Goal: Transaction & Acquisition: Obtain resource

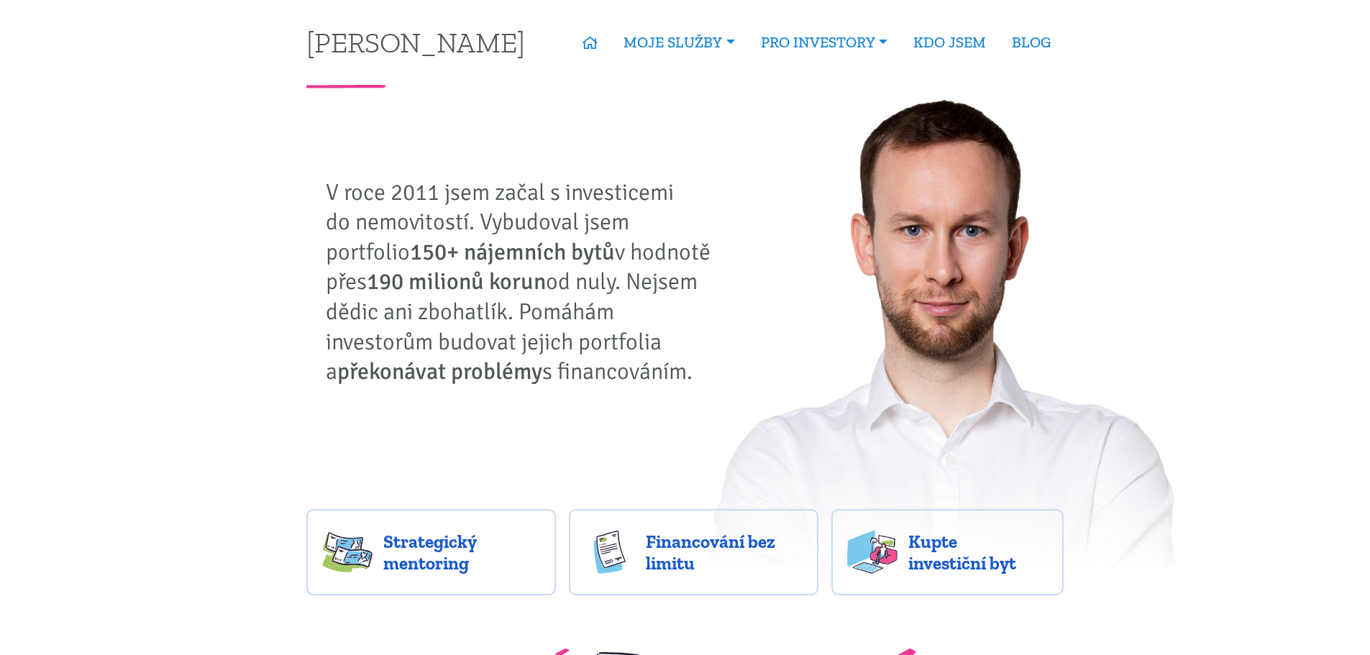
click at [491, 255] on strong "150+ nájemních bytů" at bounding box center [512, 252] width 205 height 28
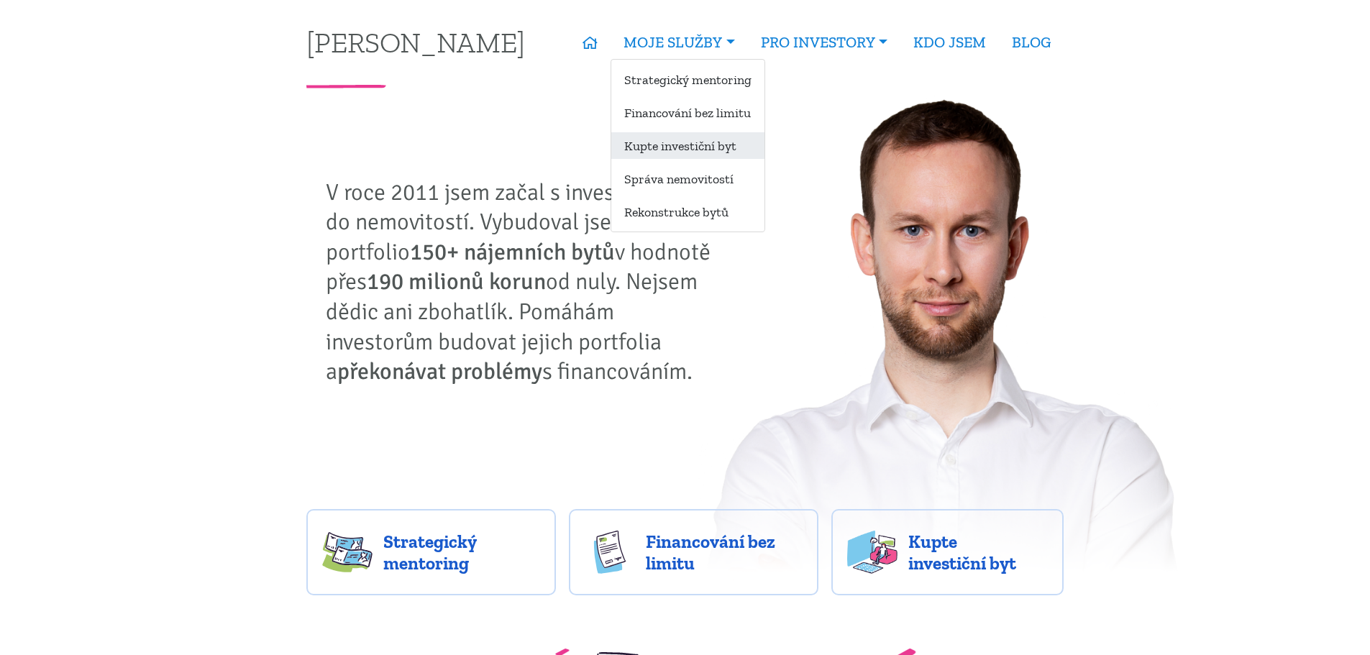
click at [684, 146] on link "Kupte investiční byt" at bounding box center [687, 145] width 153 height 27
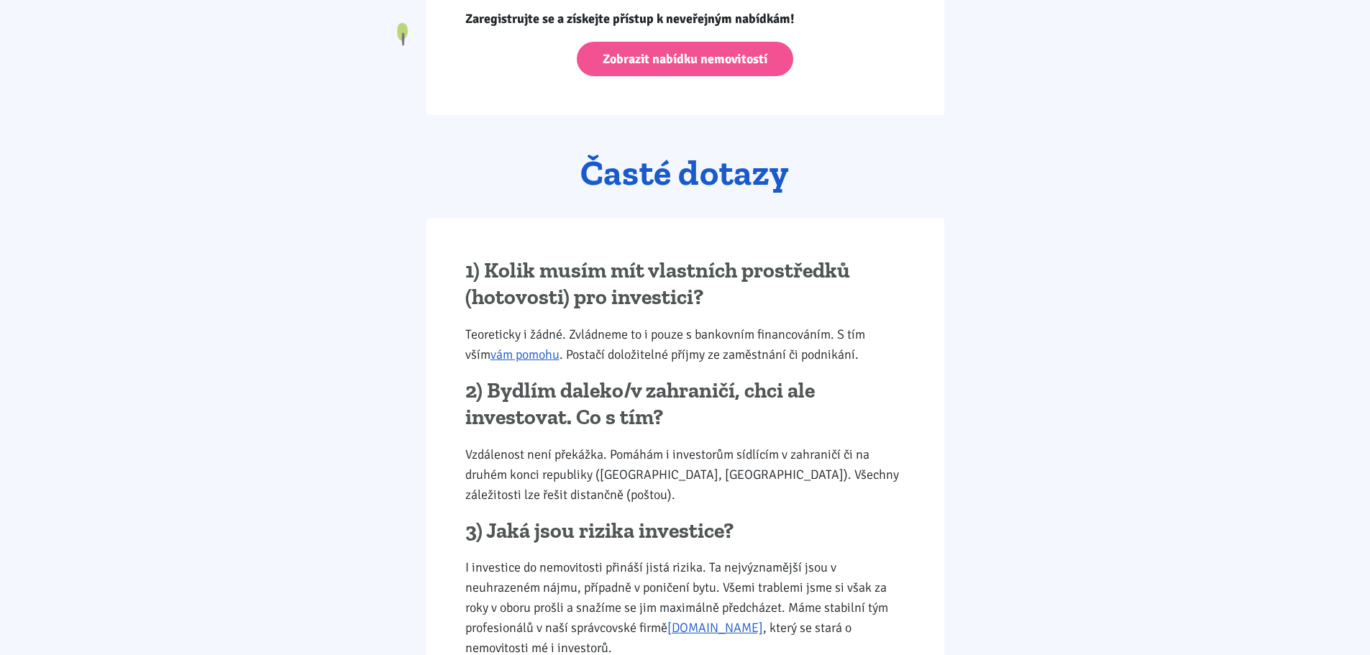
scroll to position [1549, 0]
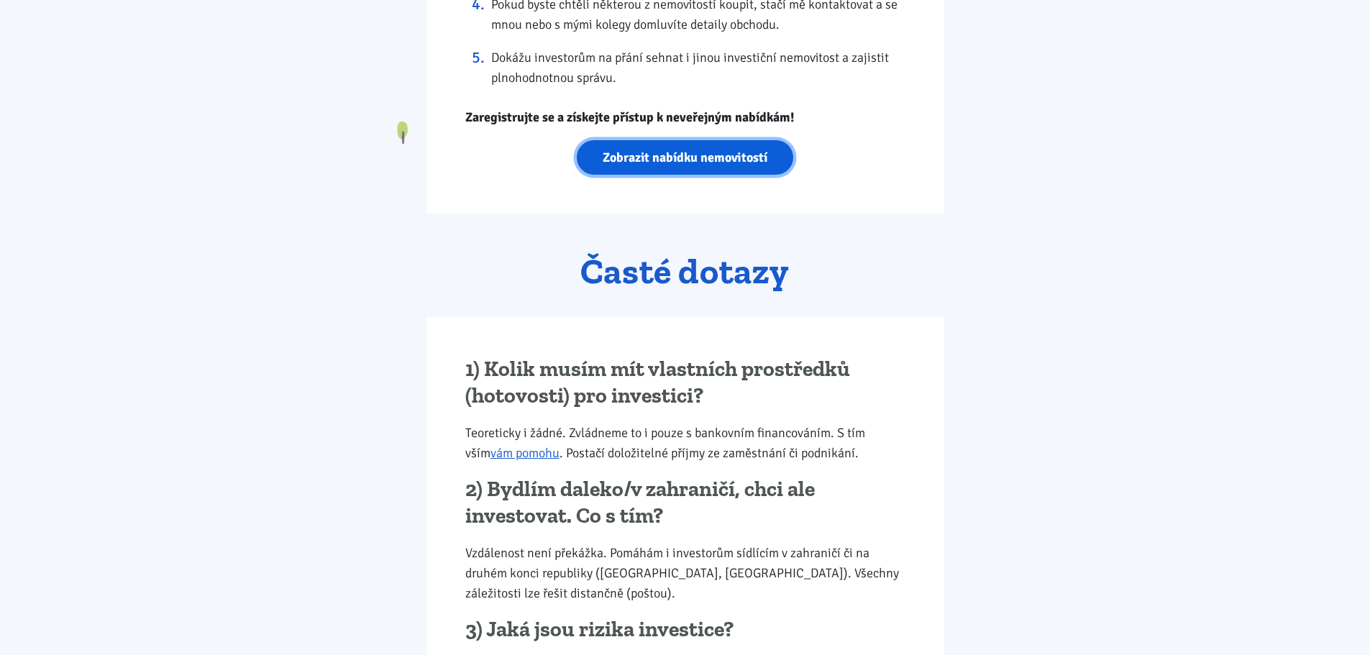
click at [679, 152] on link "Zobrazit nabídku nemovitostí" at bounding box center [685, 157] width 216 height 35
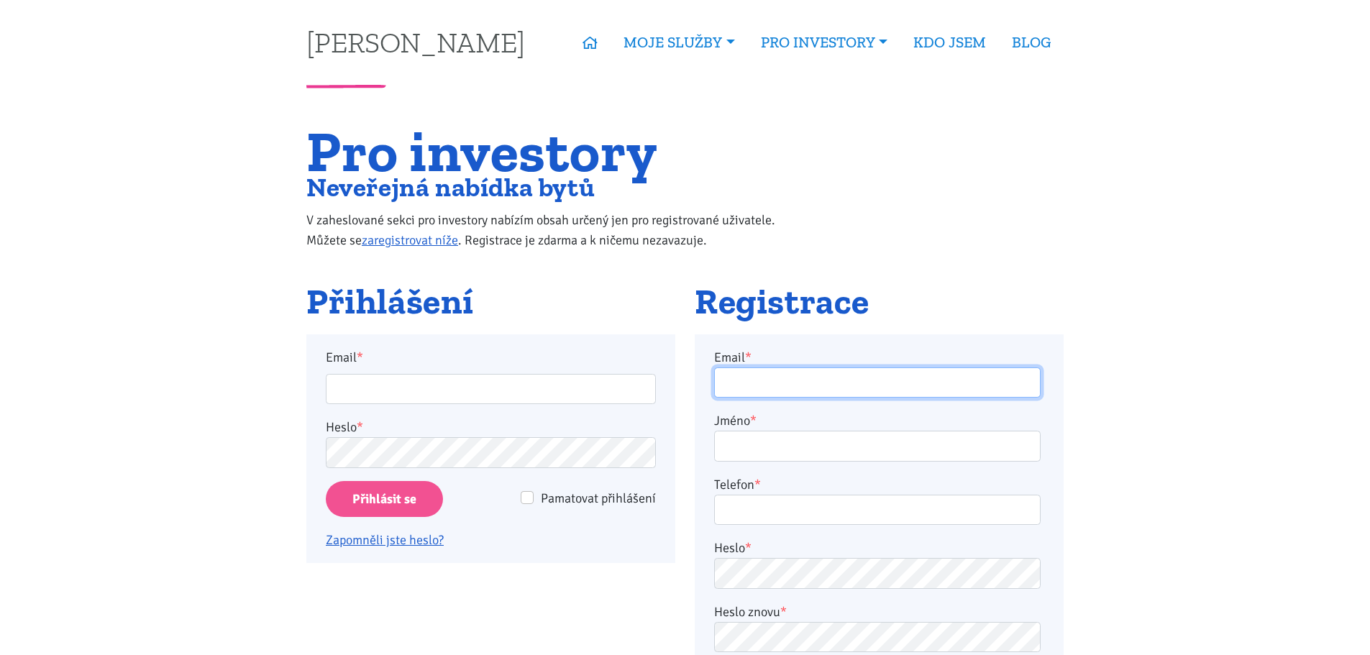
click at [817, 372] on input "Email *" at bounding box center [877, 382] width 326 height 31
type input "tadeas.matys@seznam.cz"
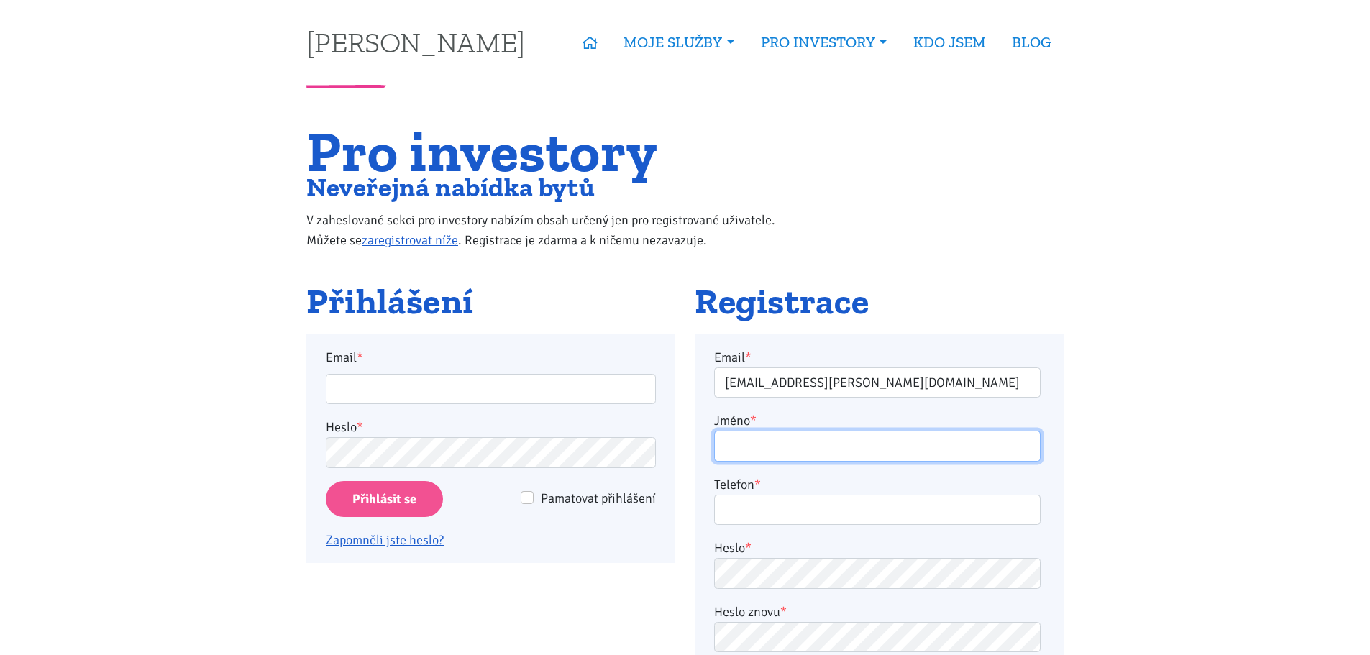
type input "Matys Tadeáš"
type input "721810164"
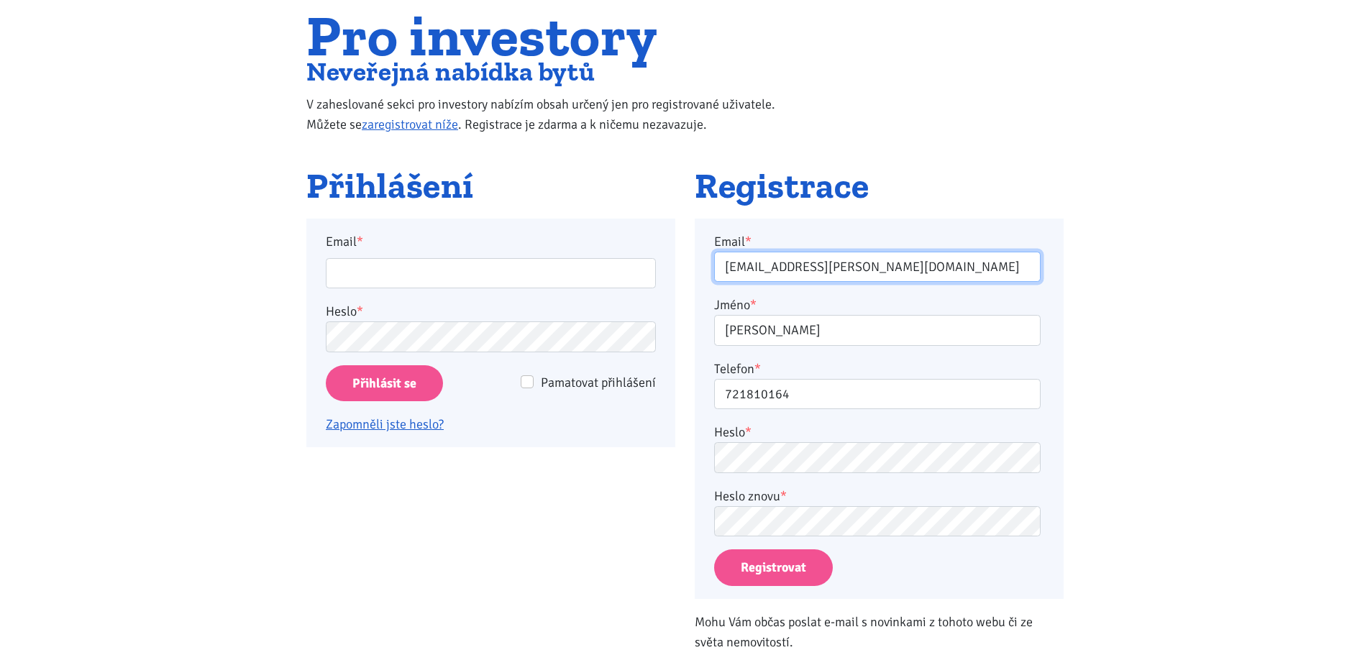
scroll to position [144, 0]
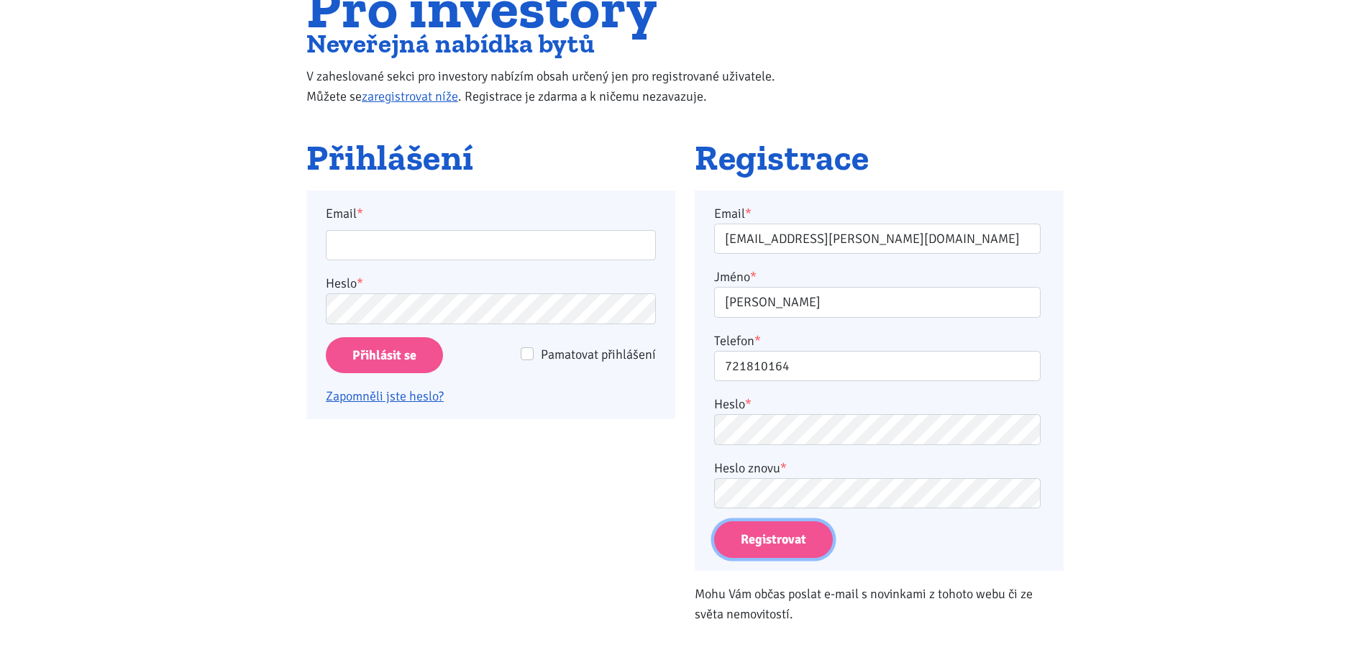
click at [771, 543] on button "Registrovat" at bounding box center [773, 539] width 119 height 37
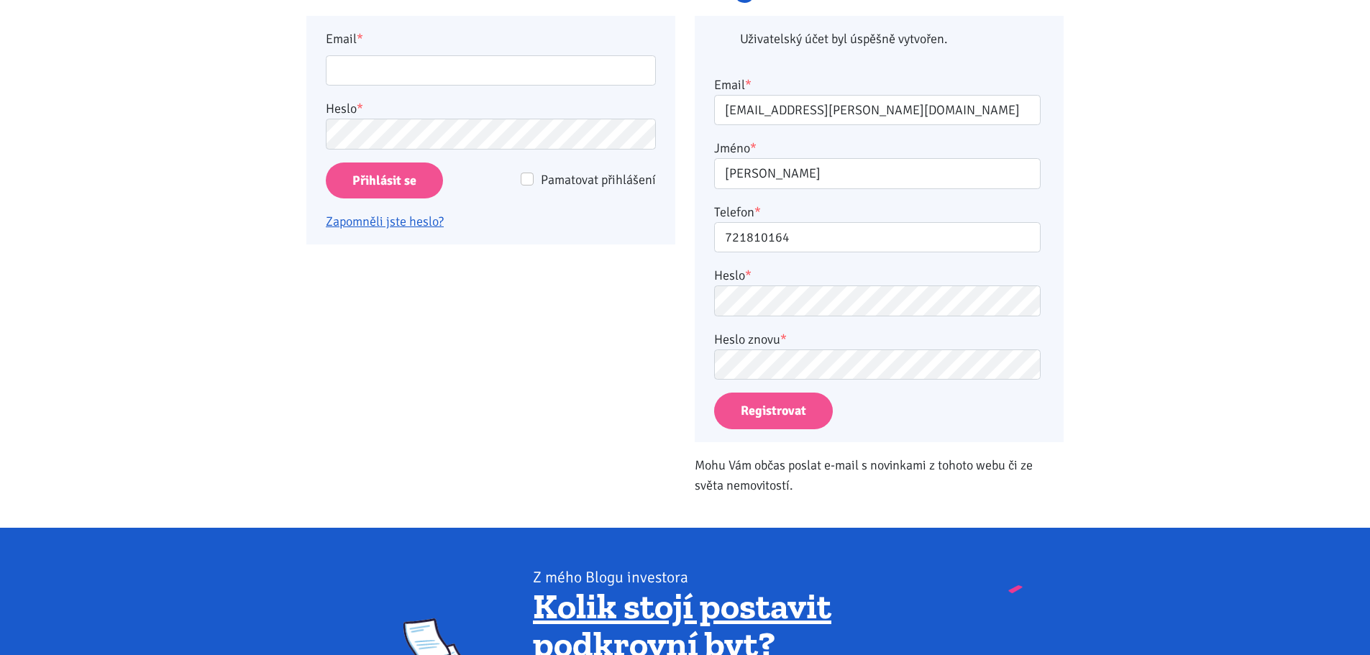
scroll to position [334, 0]
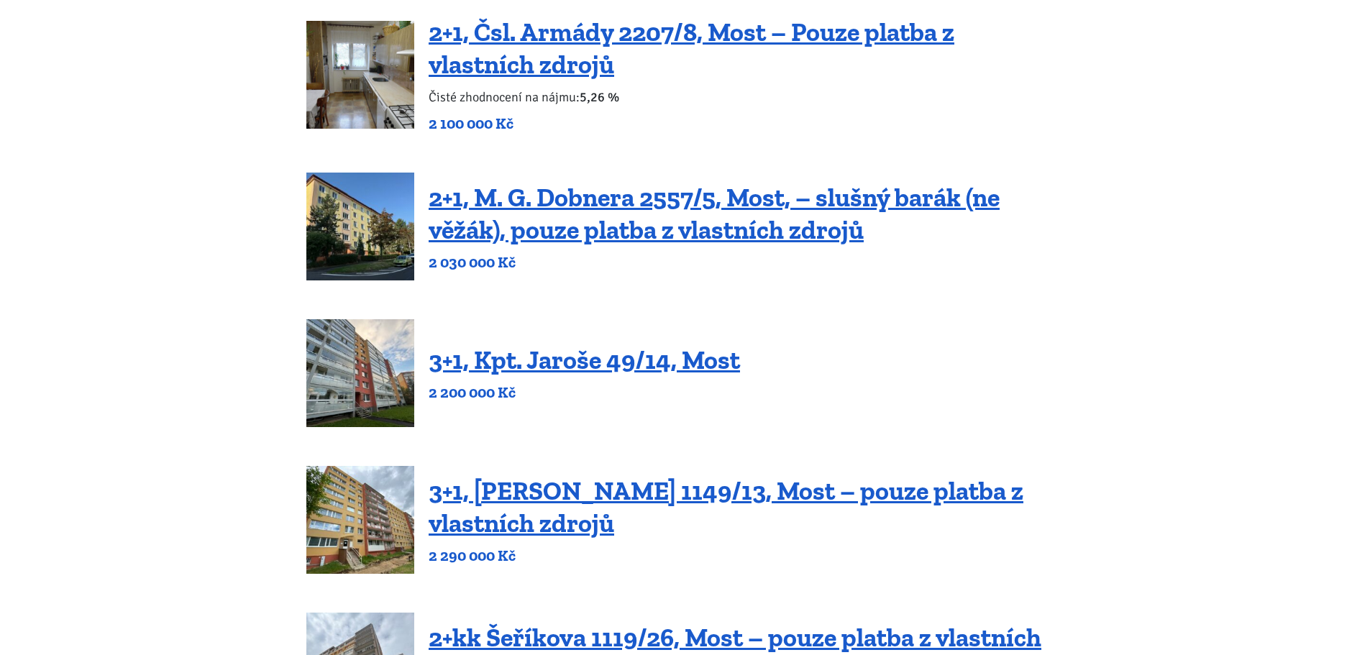
scroll to position [288, 0]
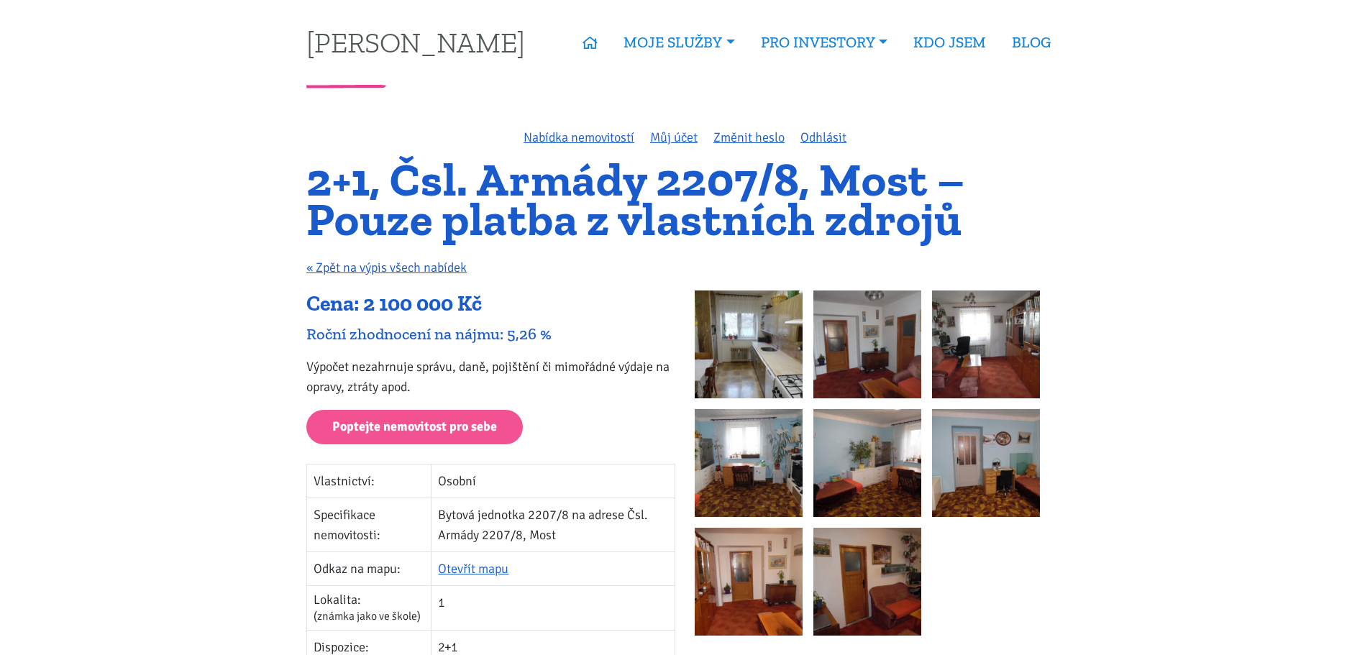
click at [763, 342] on img at bounding box center [749, 344] width 108 height 108
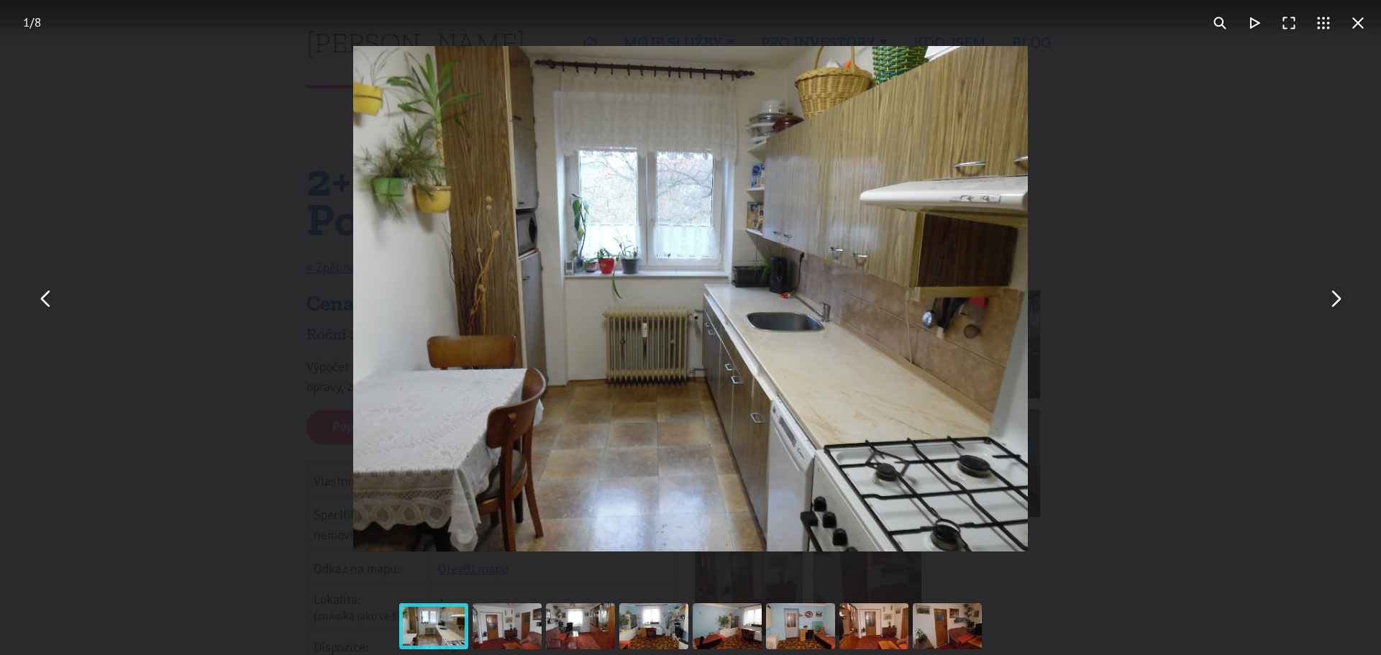
click at [1325, 301] on button "You can close this modal content with the ESC key" at bounding box center [1334, 299] width 35 height 35
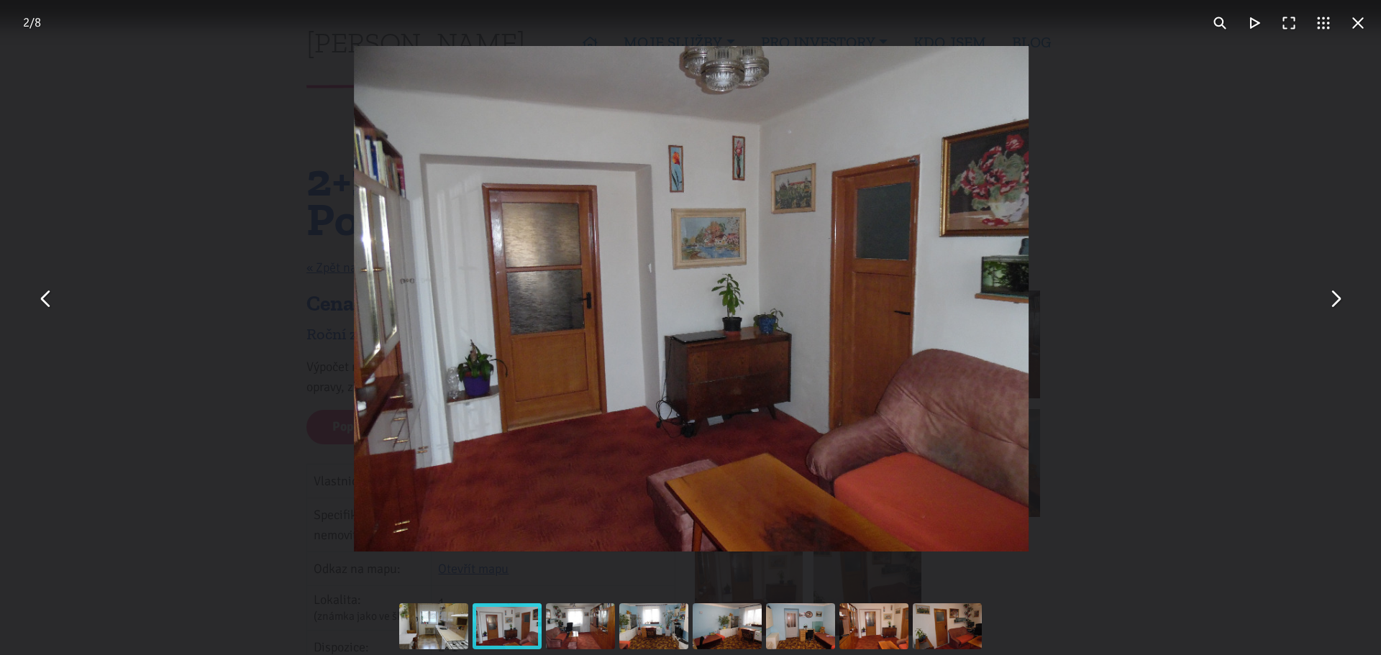
click at [1325, 302] on button "You can close this modal content with the ESC key" at bounding box center [1334, 299] width 35 height 35
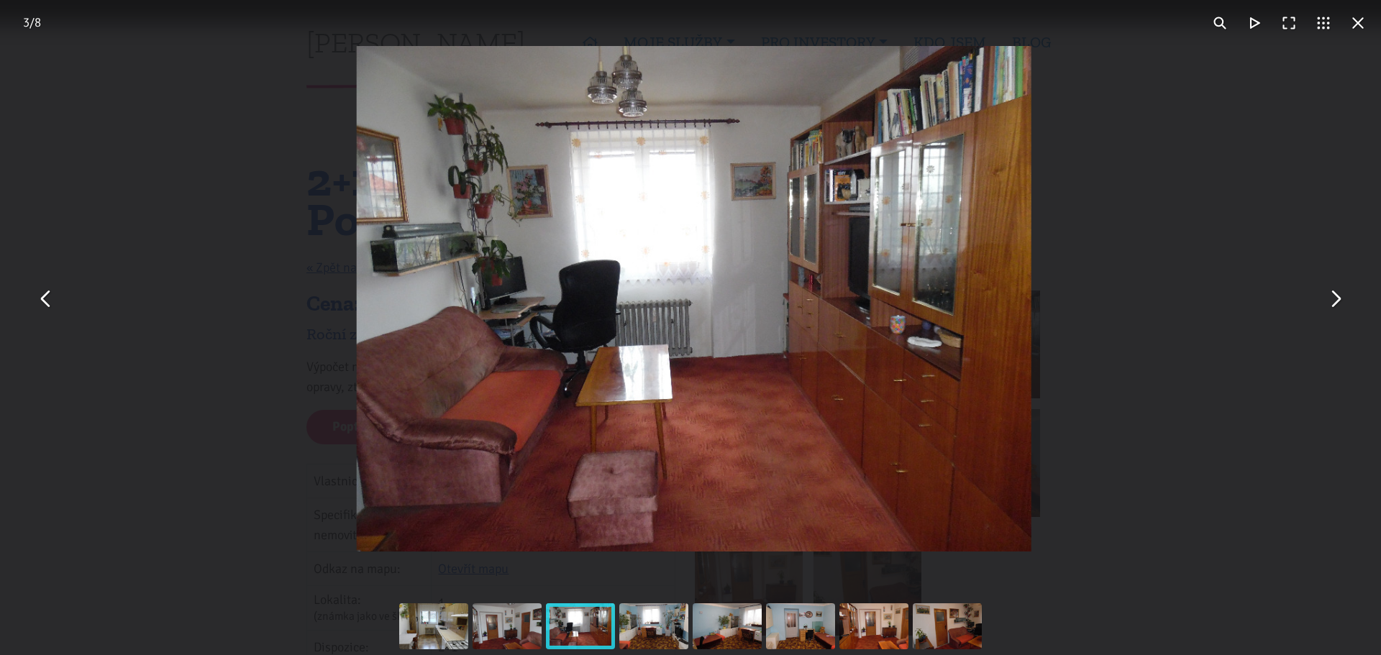
click at [1325, 302] on button "You can close this modal content with the ESC key" at bounding box center [1334, 299] width 35 height 35
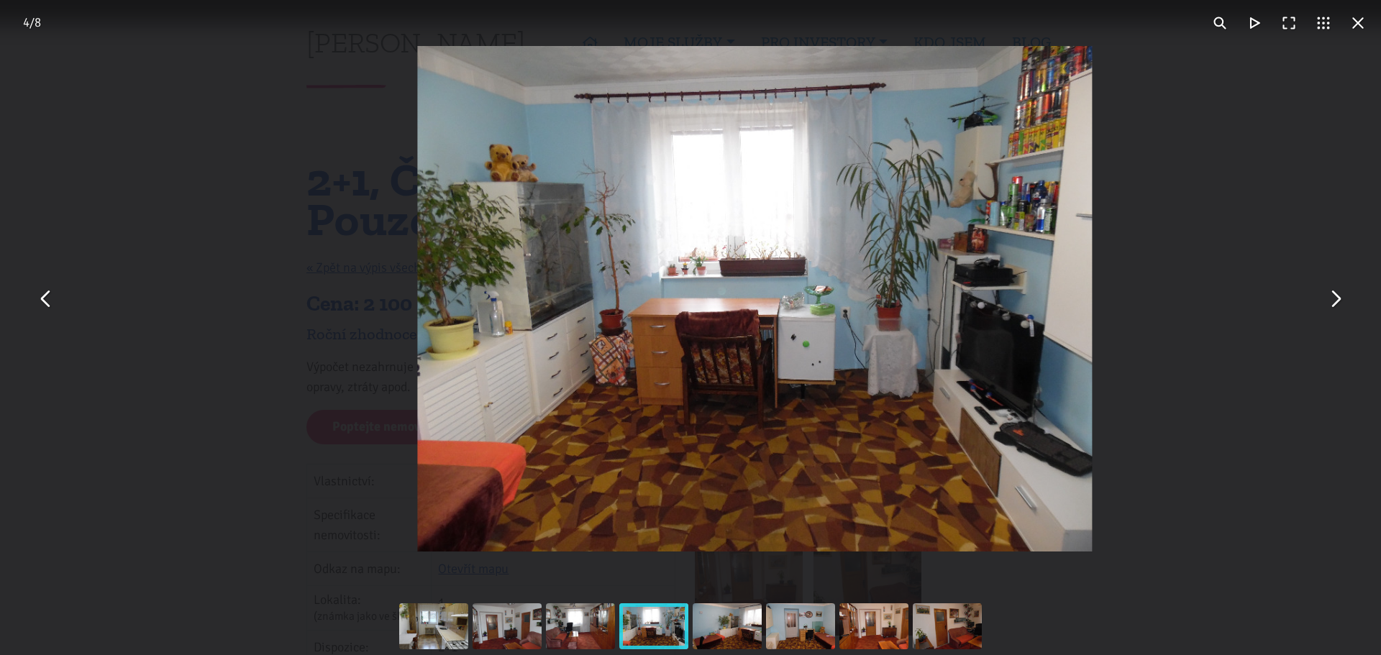
click at [1325, 302] on button "You can close this modal content with the ESC key" at bounding box center [1334, 299] width 35 height 35
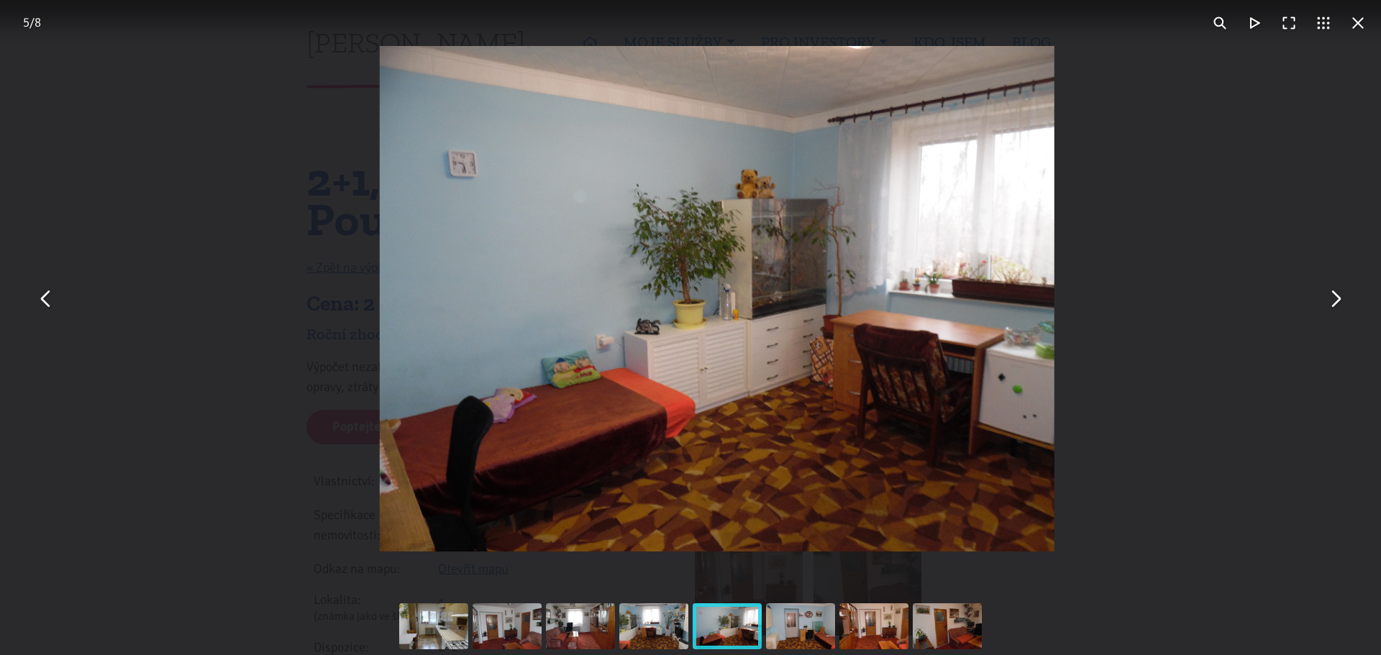
click at [1325, 302] on button "You can close this modal content with the ESC key" at bounding box center [1334, 299] width 35 height 35
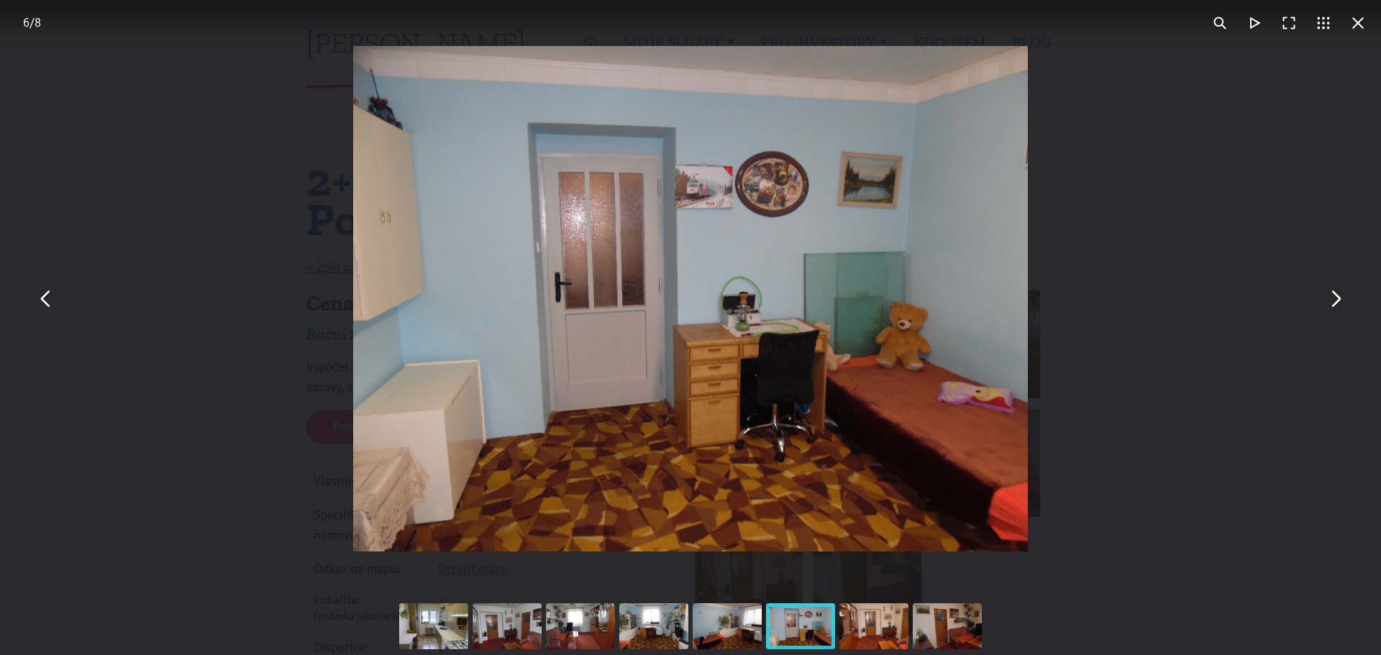
click at [1325, 302] on button "You can close this modal content with the ESC key" at bounding box center [1334, 299] width 35 height 35
